Goal: Task Accomplishment & Management: Manage account settings

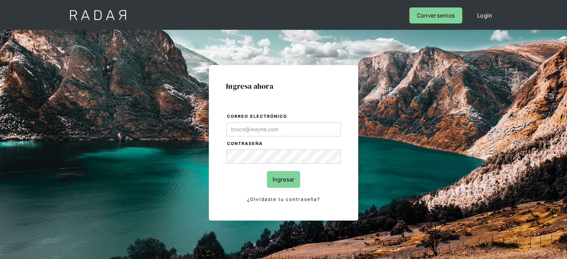
click at [243, 129] on input "Correo electrónico" at bounding box center [283, 129] width 114 height 14
type input "[EMAIL_ADDRESS][DOMAIN_NAME]"
click at [281, 176] on input "Ingresar" at bounding box center [283, 179] width 33 height 17
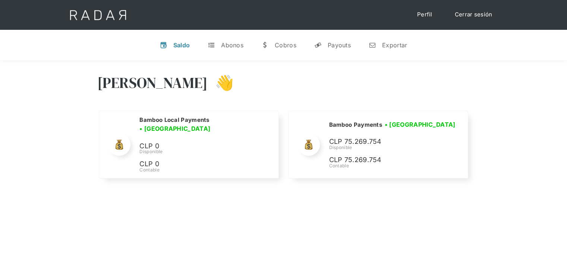
click at [403, 94] on div "Hola Joaquín 👋" at bounding box center [283, 88] width 373 height 45
